Goal: Task Accomplishment & Management: Manage account settings

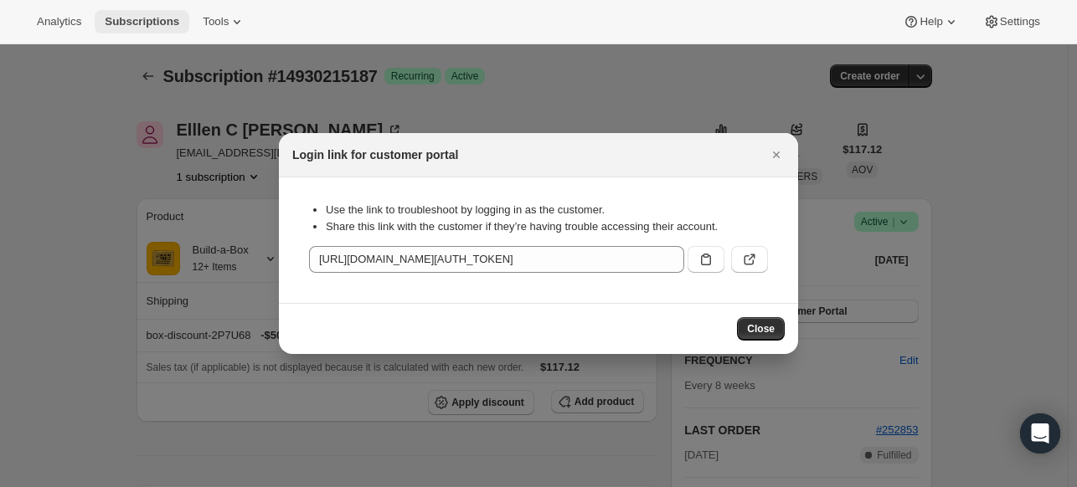
click at [164, 22] on span "Subscriptions" at bounding box center [142, 21] width 75 height 13
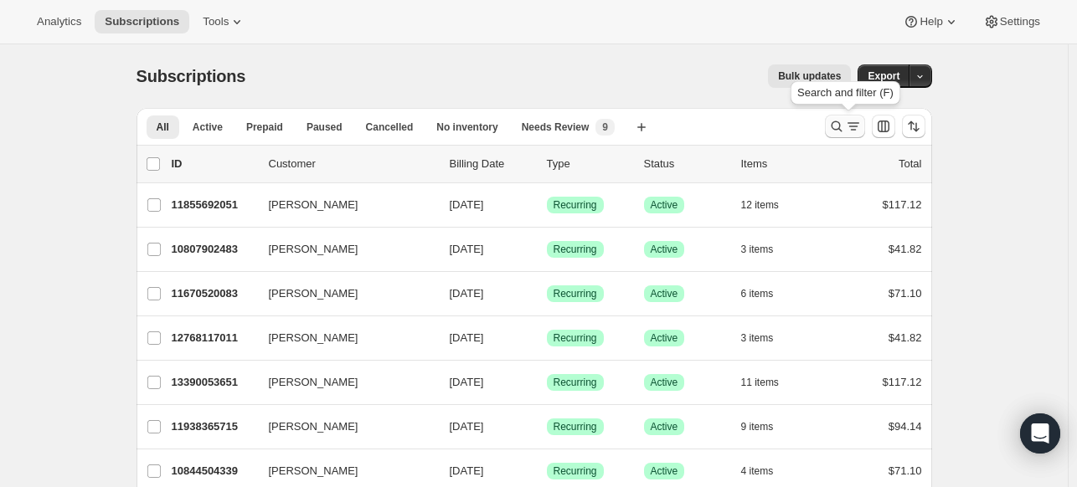
click at [838, 121] on icon "Search and filter results" at bounding box center [836, 126] width 17 height 17
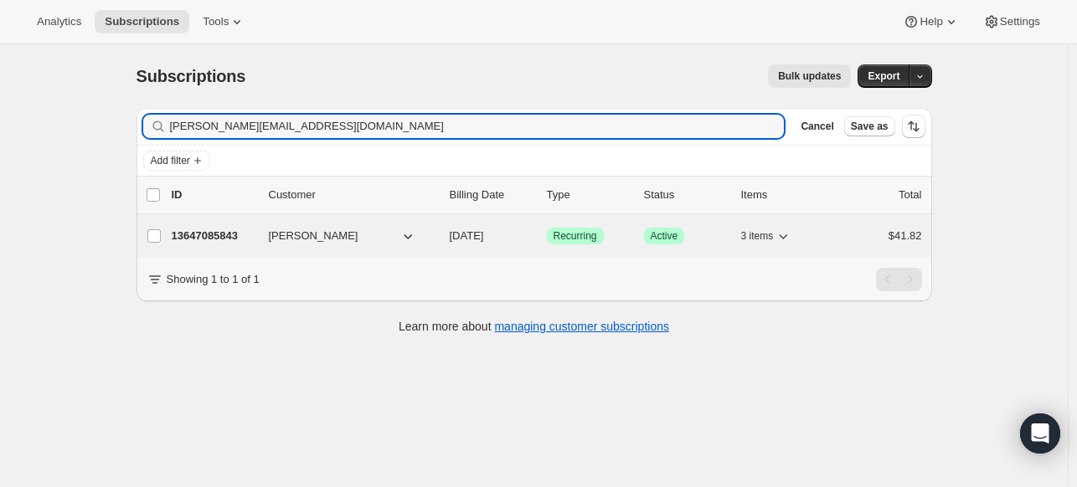
type input "[PERSON_NAME][EMAIL_ADDRESS][DOMAIN_NAME]"
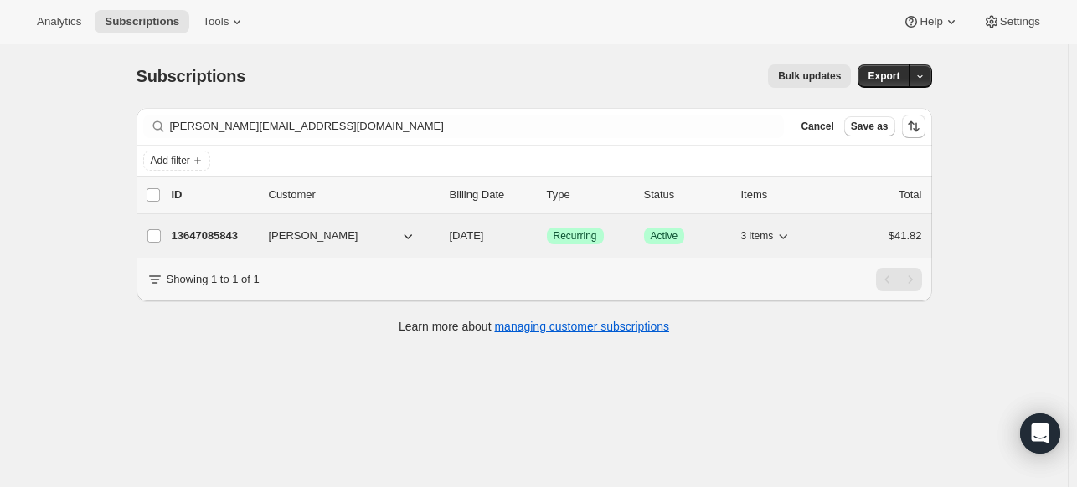
click at [239, 230] on p "13647085843" at bounding box center [214, 236] width 84 height 17
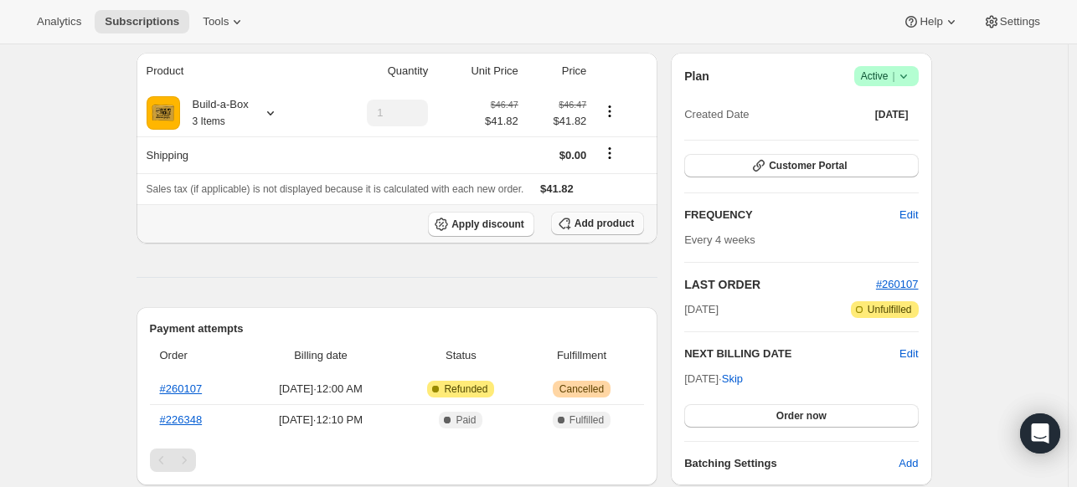
scroll to position [168, 0]
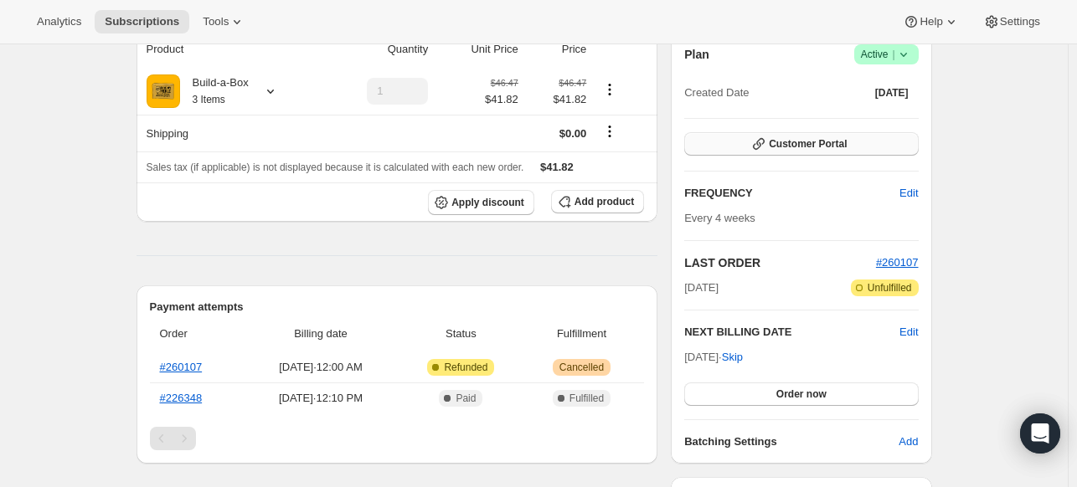
click at [807, 145] on span "Customer Portal" at bounding box center [808, 143] width 78 height 13
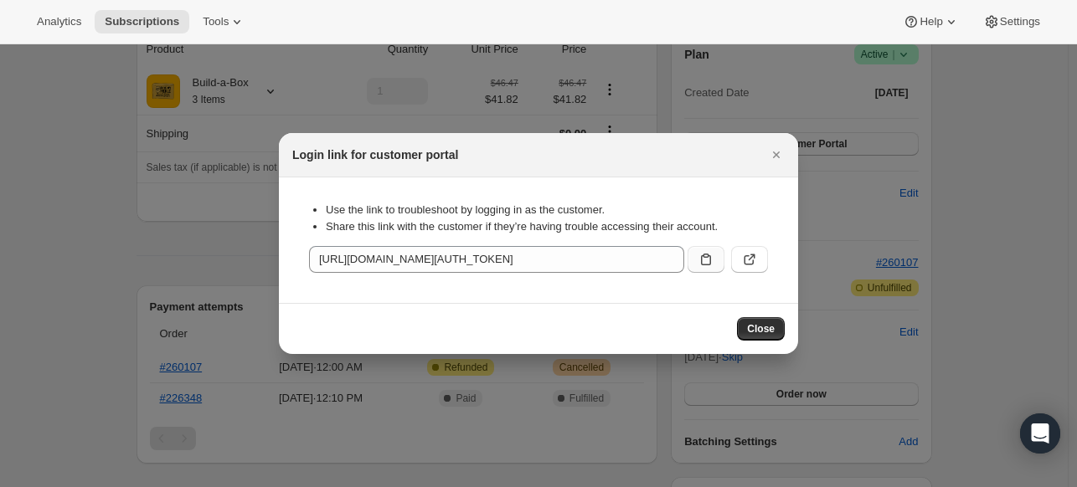
click at [709, 260] on icon ":r1ms:" at bounding box center [706, 259] width 17 height 17
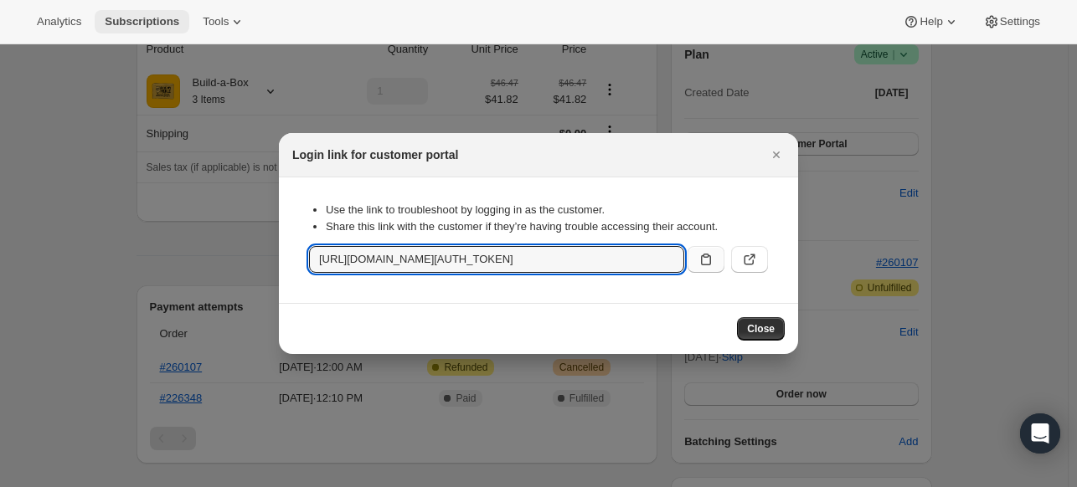
click at [178, 23] on span "Subscriptions" at bounding box center [142, 21] width 75 height 13
